Goal: Check status: Check status

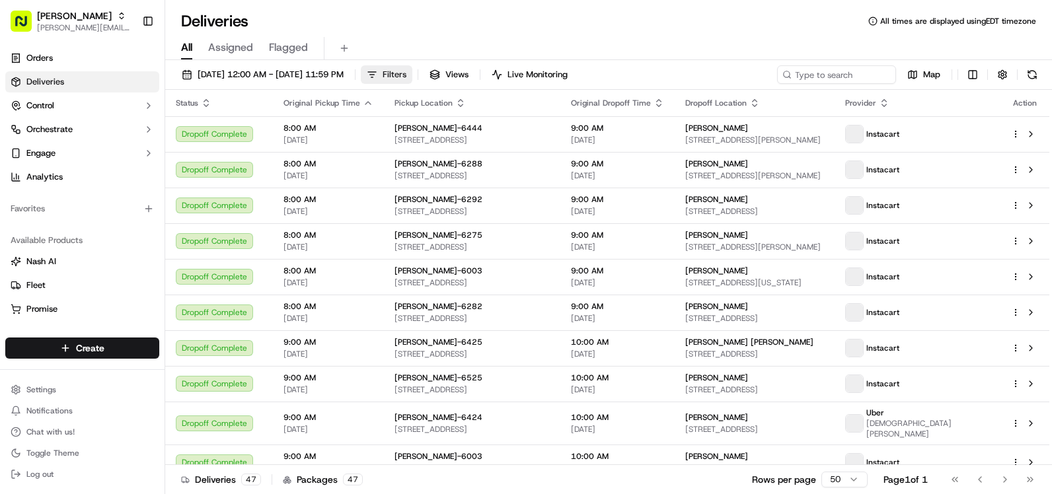
click at [406, 74] on span "Filters" at bounding box center [394, 75] width 24 height 12
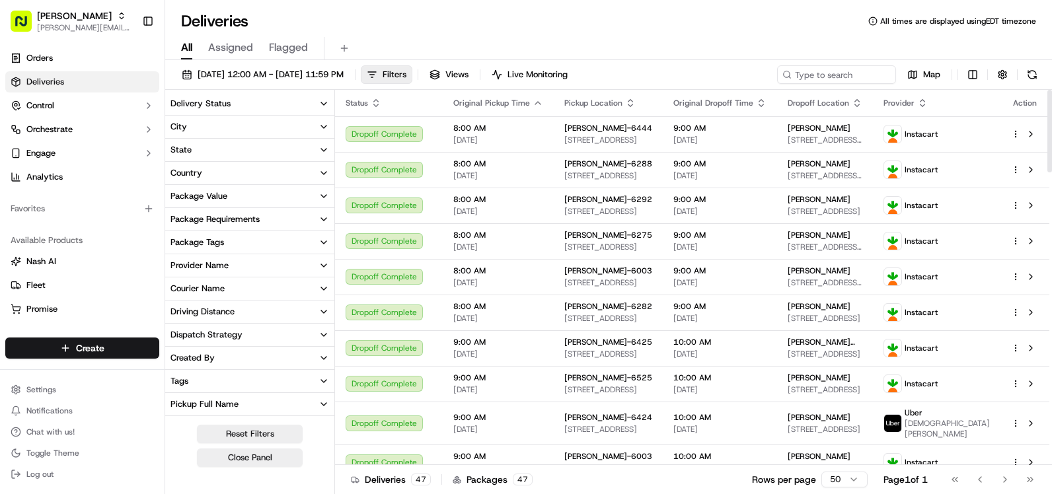
click at [266, 130] on button "City" at bounding box center [249, 127] width 169 height 22
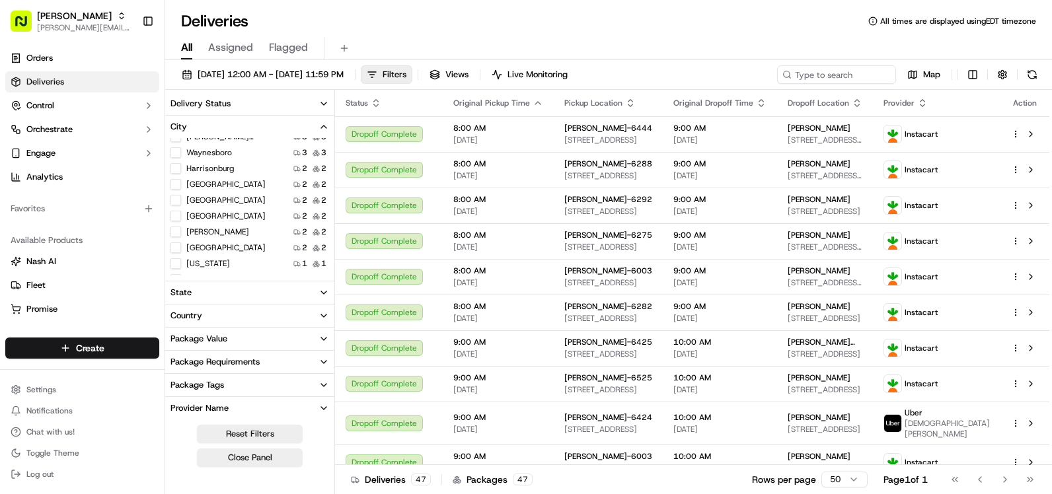
scroll to position [198, 0]
click at [176, 212] on Royal "Front Royal" at bounding box center [175, 213] width 11 height 11
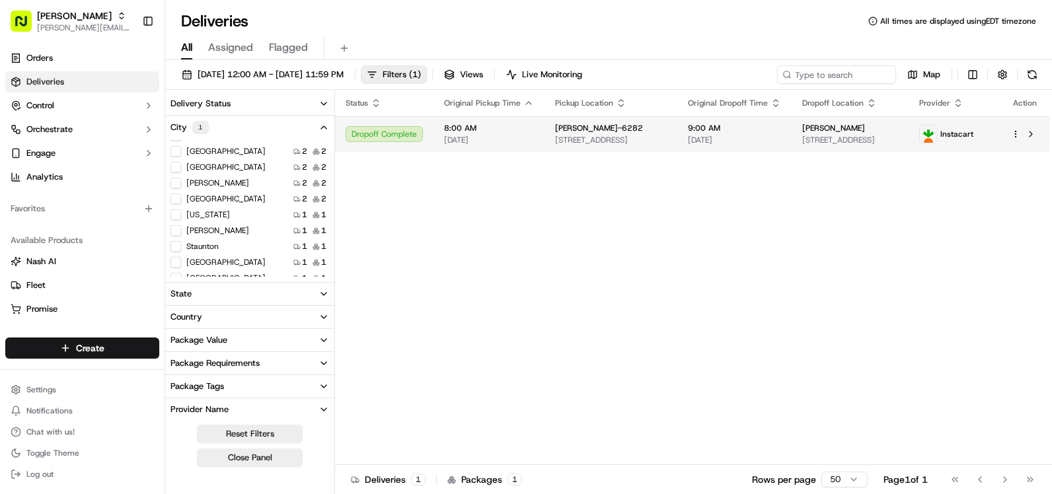
click at [707, 128] on span "9:00 AM" at bounding box center [734, 128] width 93 height 11
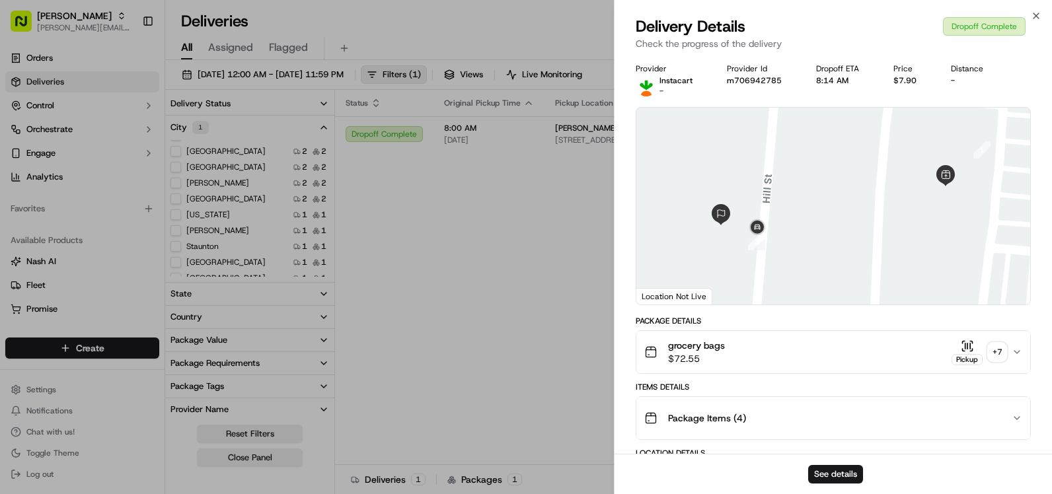
click at [835, 350] on div "grocery bags $72.55 Pickup + 7" at bounding box center [827, 352] width 367 height 26
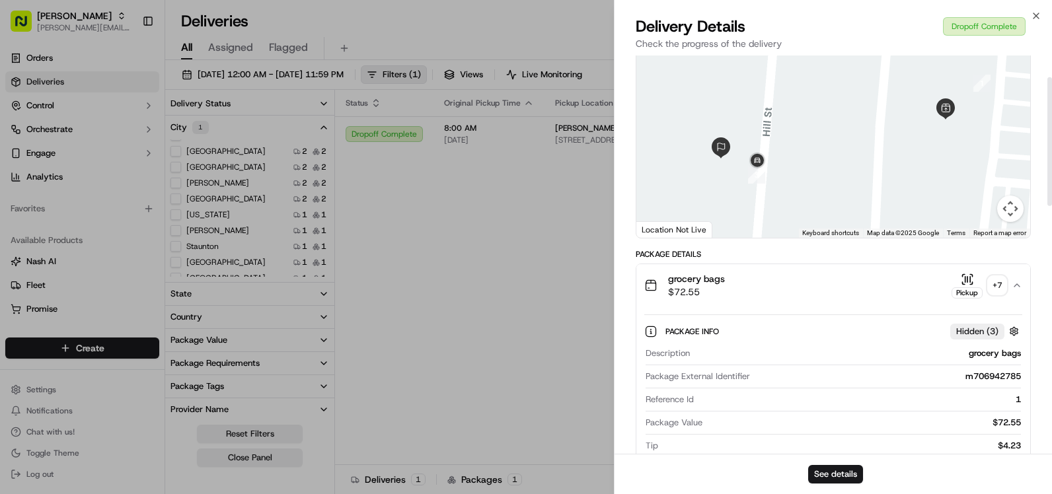
scroll to position [66, 0]
